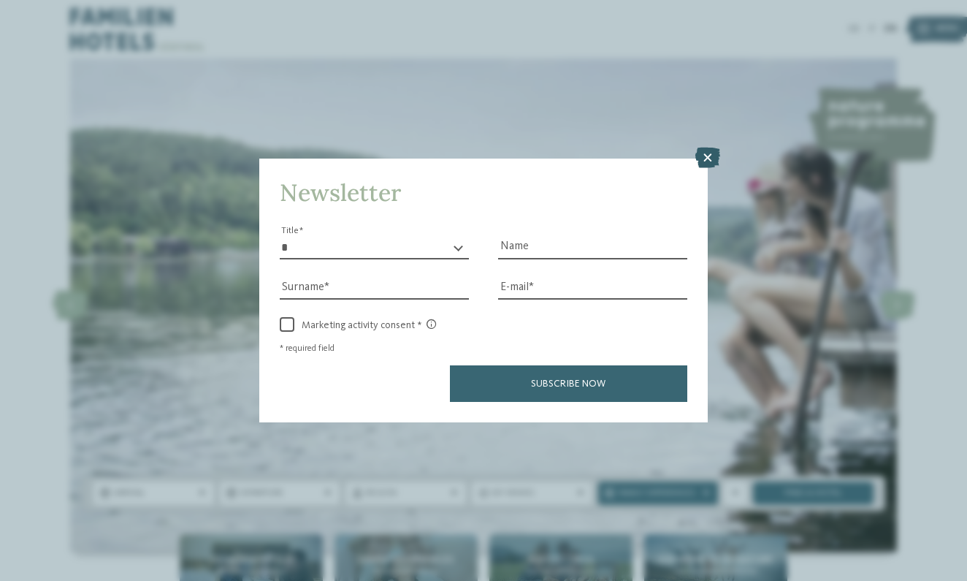
click at [708, 148] on icon at bounding box center [707, 158] width 25 height 20
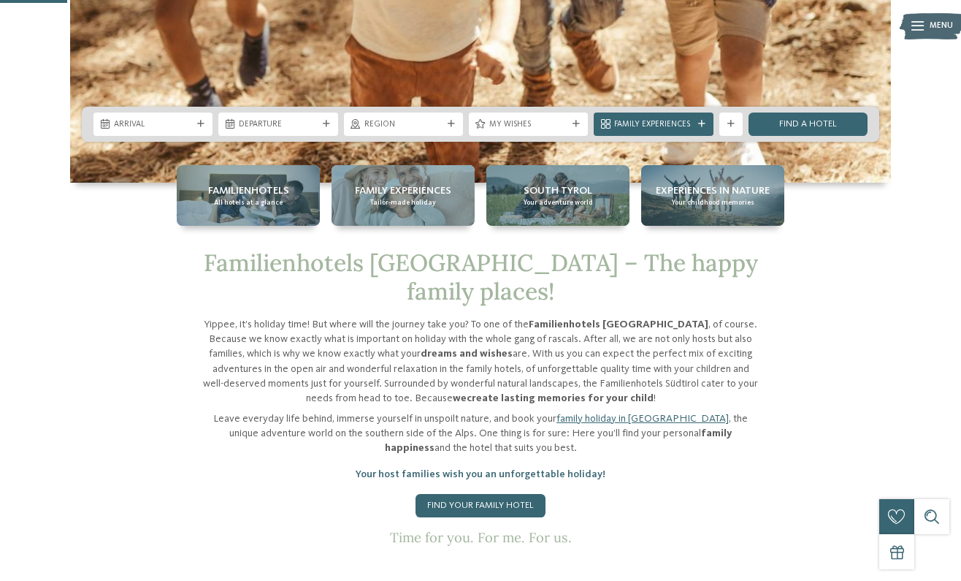
scroll to position [370, 0]
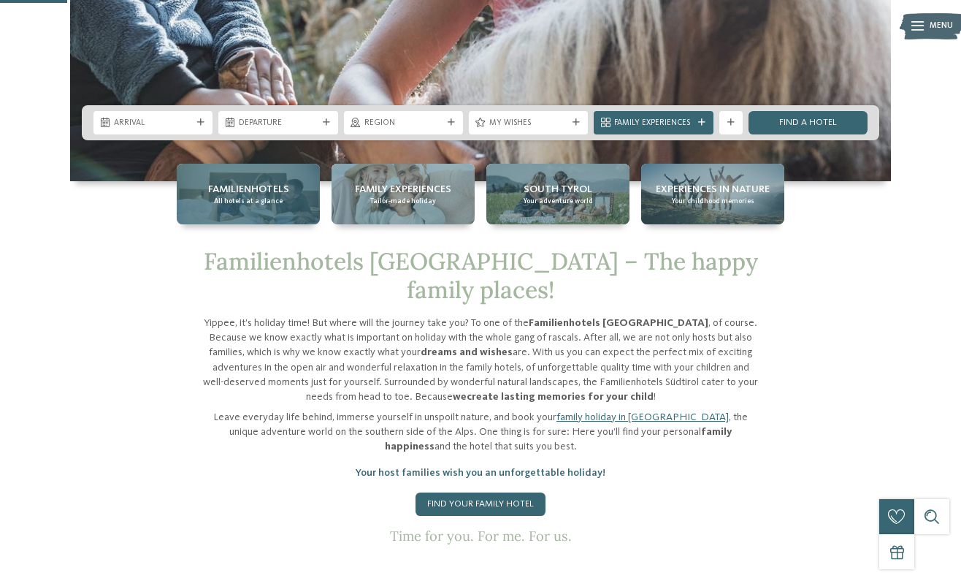
click at [294, 199] on div "Familienhotels All hotels at a glance" at bounding box center [248, 194] width 143 height 61
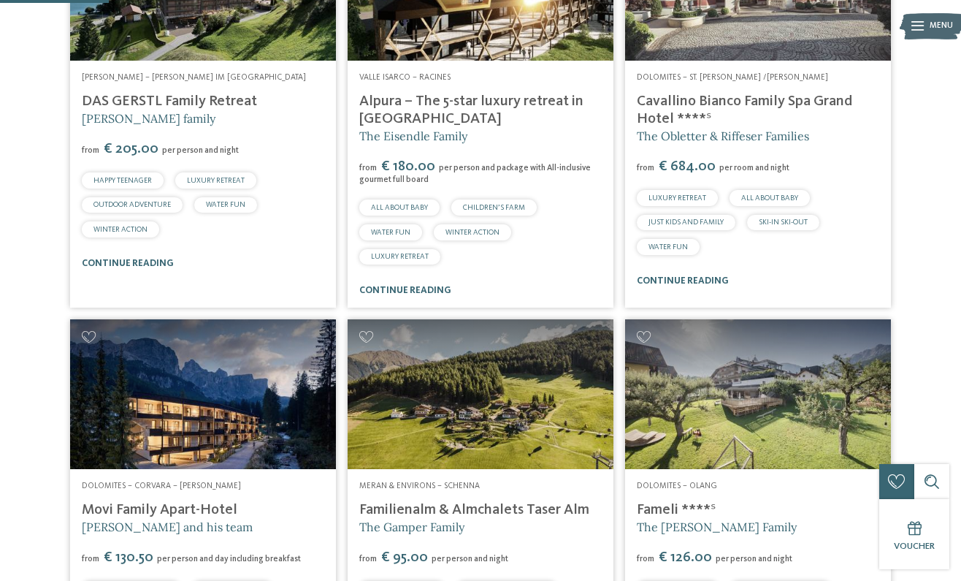
scroll to position [514, 0]
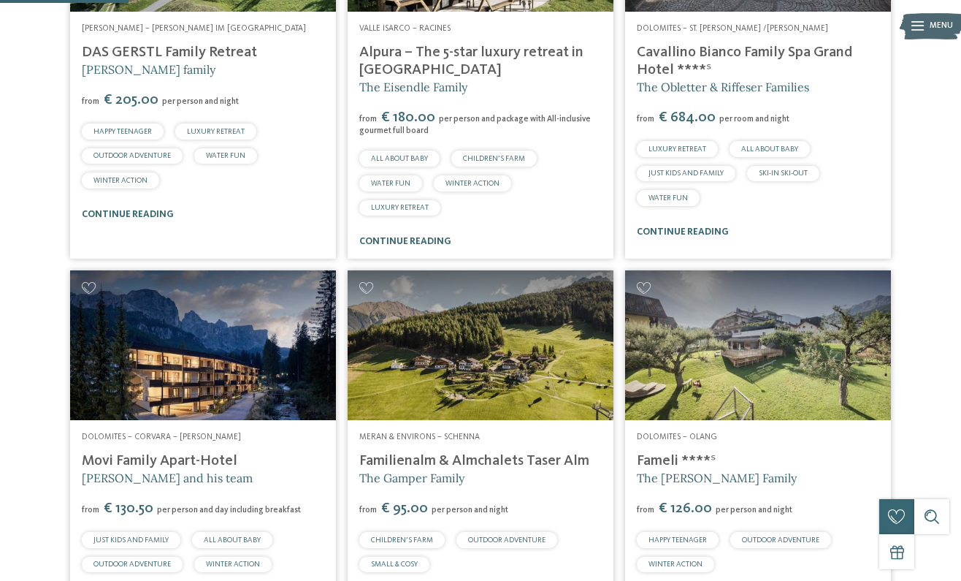
click at [413, 203] on div "Valle Isarco – Racines Alpura – The 5-star luxury retreat in South Tyrol The Ei…" at bounding box center [481, 136] width 266 height 248
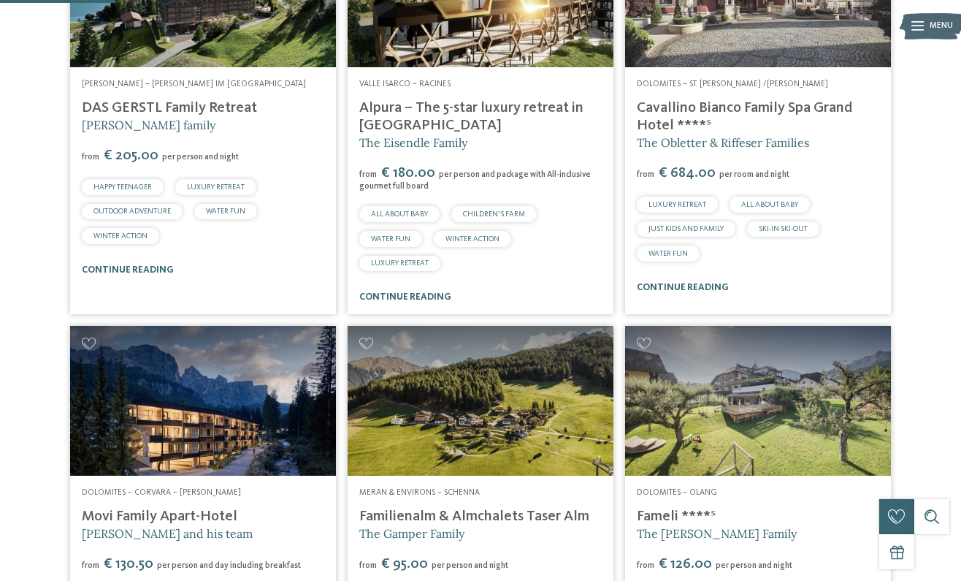
scroll to position [457, 0]
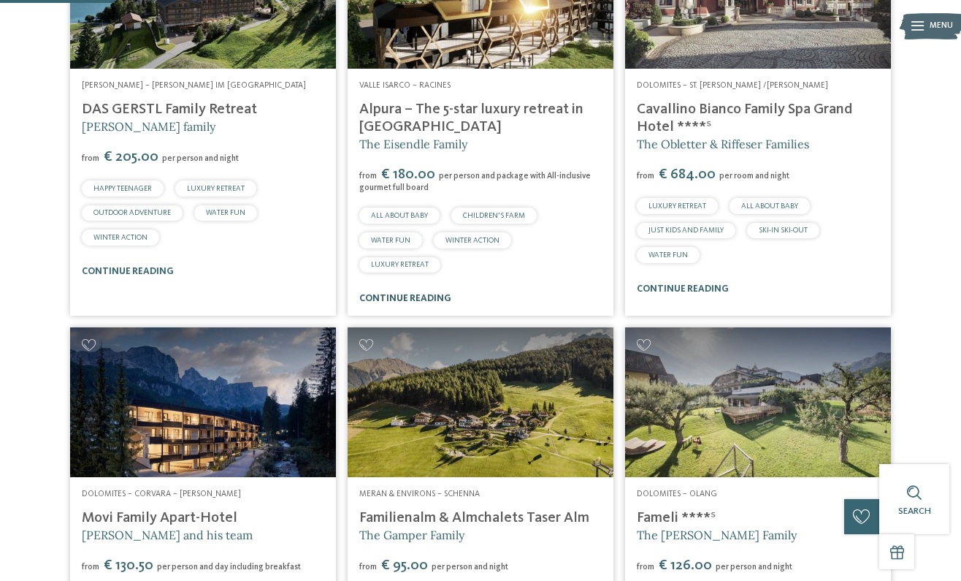
click at [395, 294] on link "continue reading" at bounding box center [405, 298] width 92 height 9
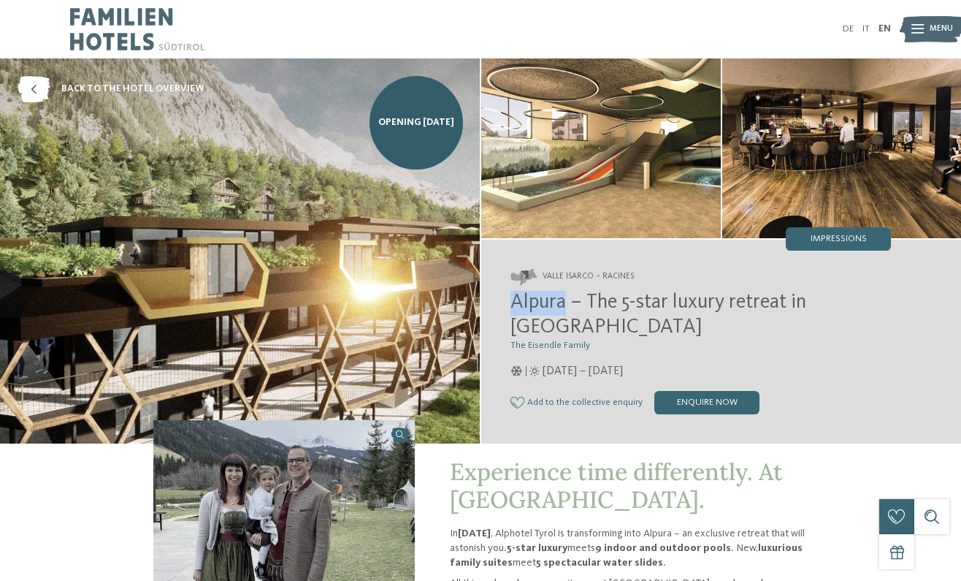
drag, startPoint x: 515, startPoint y: 300, endPoint x: 567, endPoint y: 303, distance: 51.9
click at [567, 303] on span "Alpura – The 5-star luxury retreat in [GEOGRAPHIC_DATA]" at bounding box center [659, 314] width 296 height 45
copy span "Alpura"
click at [846, 239] on span "Impressions" at bounding box center [839, 238] width 56 height 9
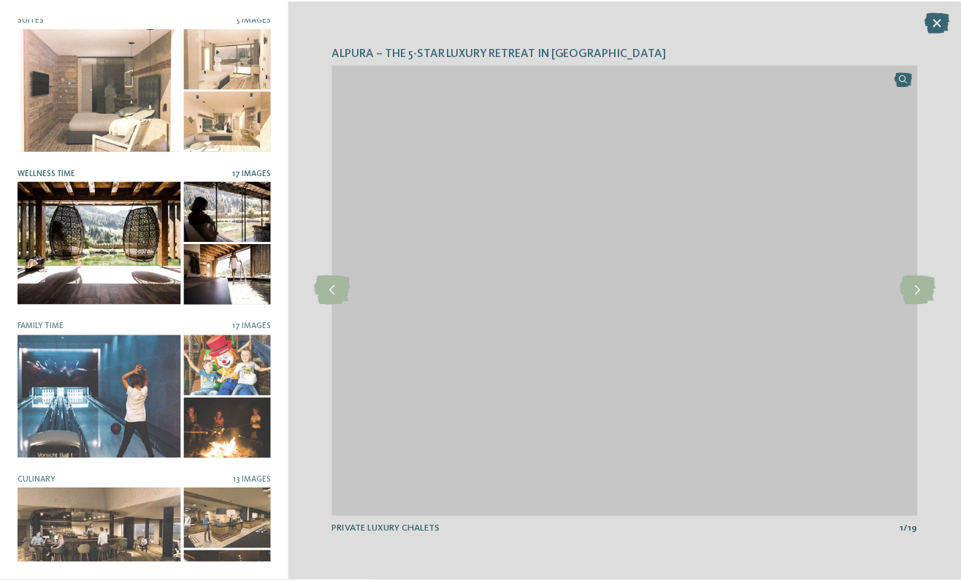
scroll to position [165, 0]
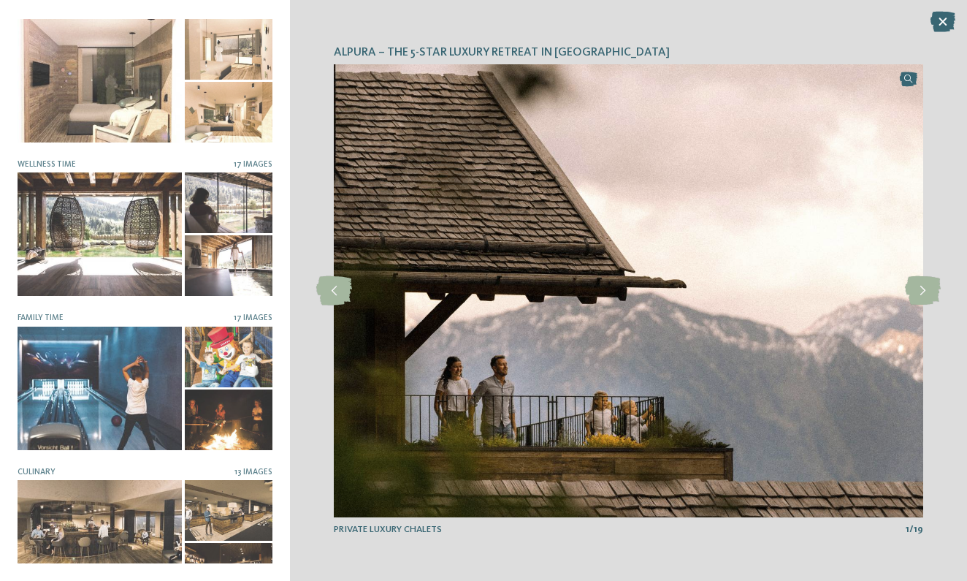
click at [943, 20] on icon at bounding box center [943, 22] width 25 height 20
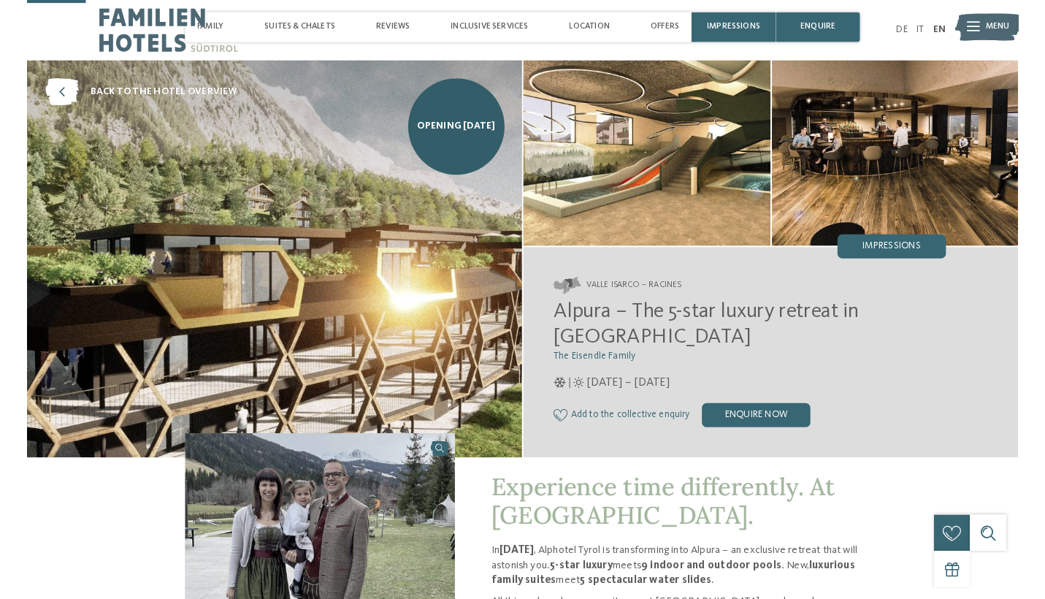
scroll to position [228, 0]
